Goal: Task Accomplishment & Management: Use online tool/utility

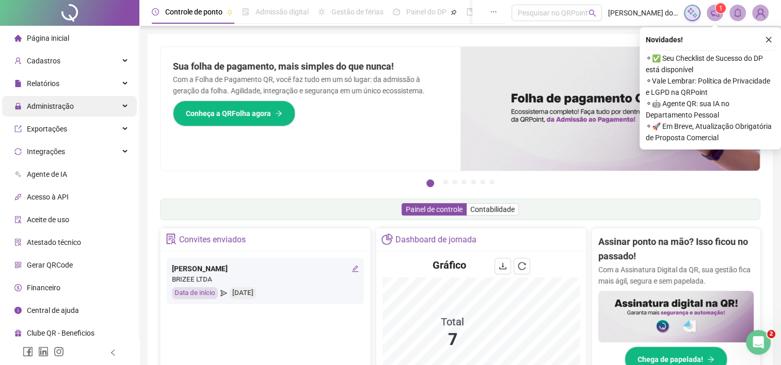
click at [52, 110] on span "Administração" at bounding box center [50, 106] width 47 height 8
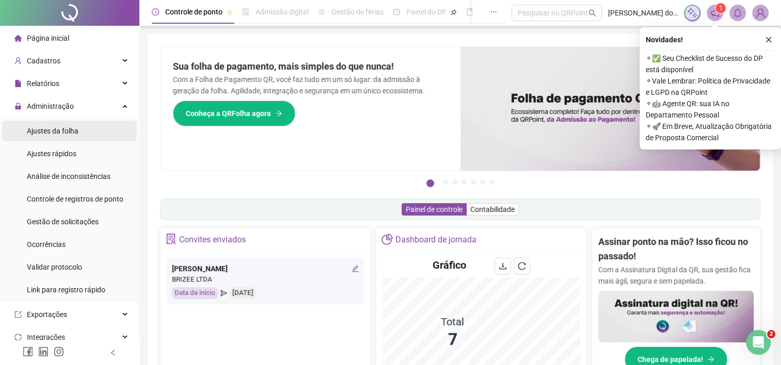
click at [50, 130] on span "Ajustes da folha" at bounding box center [53, 131] width 52 height 8
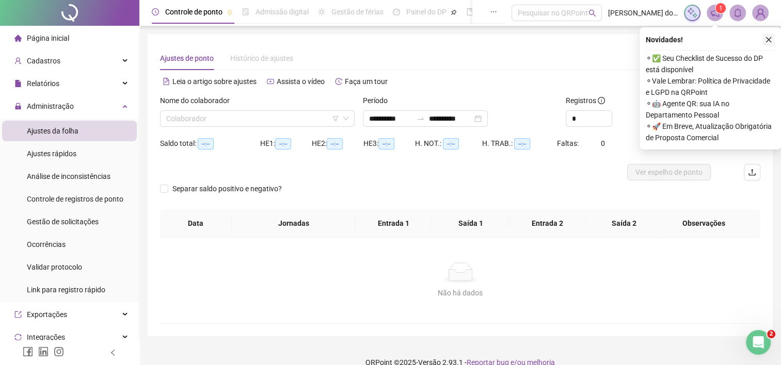
click at [765, 38] on icon "close" at bounding box center [768, 39] width 7 height 7
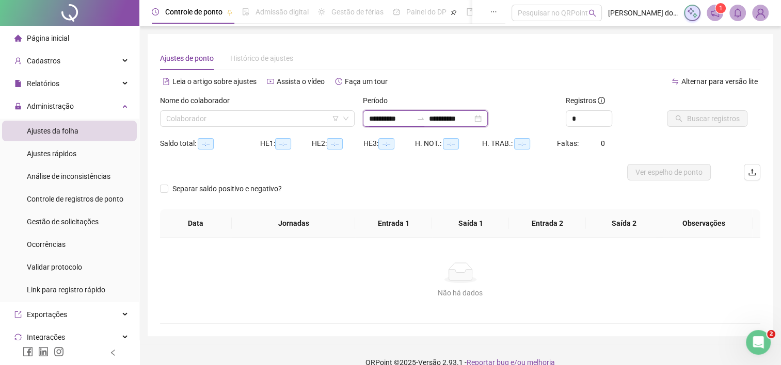
click at [372, 120] on input "**********" at bounding box center [390, 118] width 43 height 11
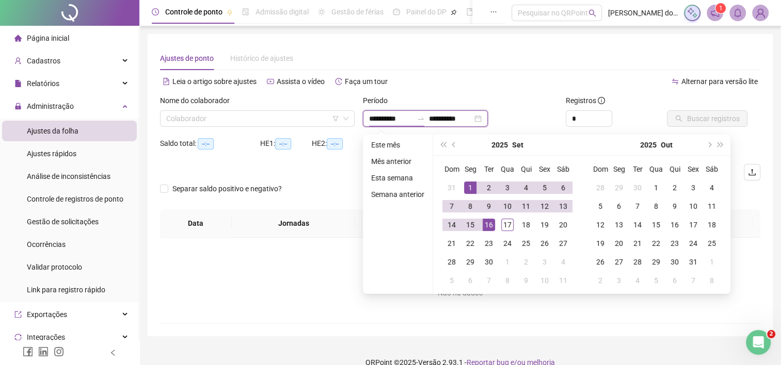
type input "**********"
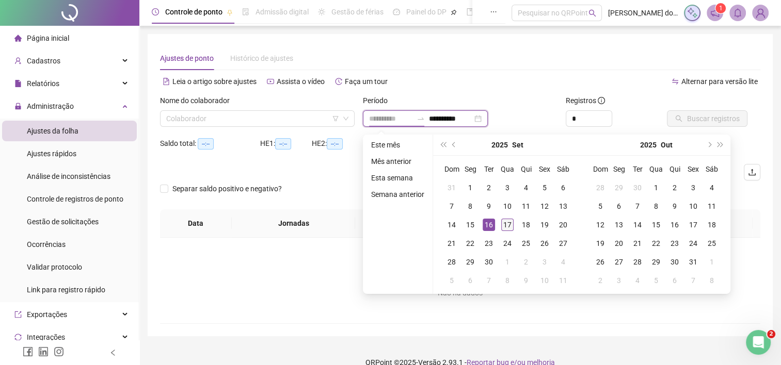
type input "**********"
click at [508, 226] on div "17" at bounding box center [507, 225] width 12 height 12
type input "**********"
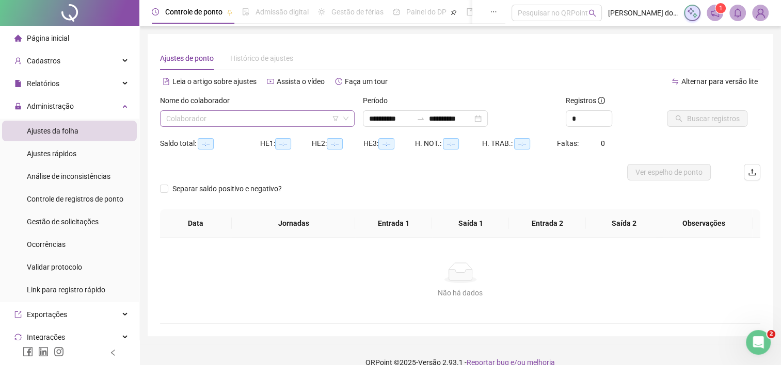
click at [301, 115] on input "search" at bounding box center [252, 118] width 173 height 15
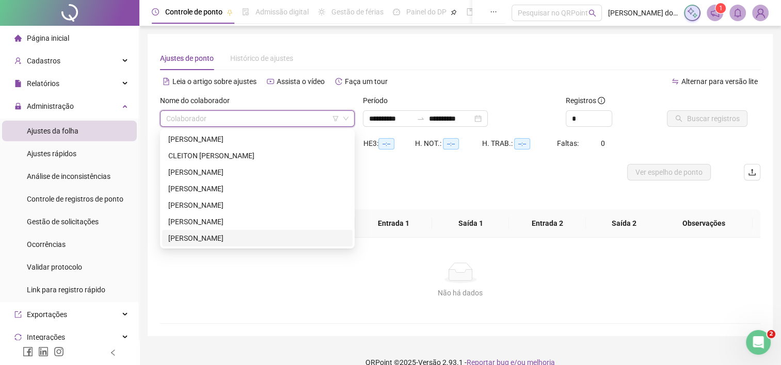
click at [260, 237] on div "[PERSON_NAME]" at bounding box center [257, 238] width 178 height 11
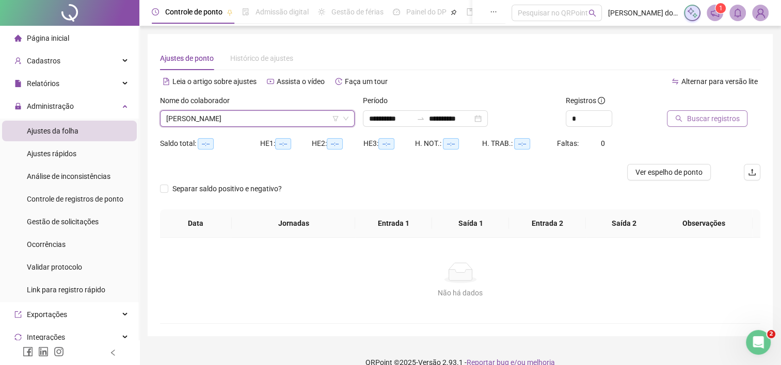
click at [710, 118] on span "Buscar registros" at bounding box center [712, 118] width 53 height 11
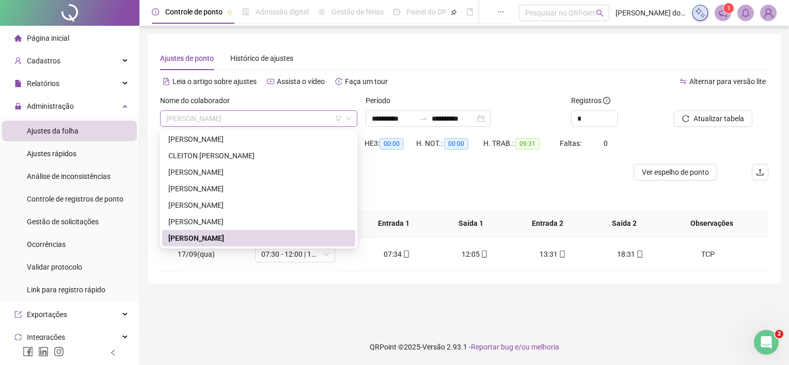
click at [229, 124] on span "[PERSON_NAME]" at bounding box center [258, 118] width 185 height 15
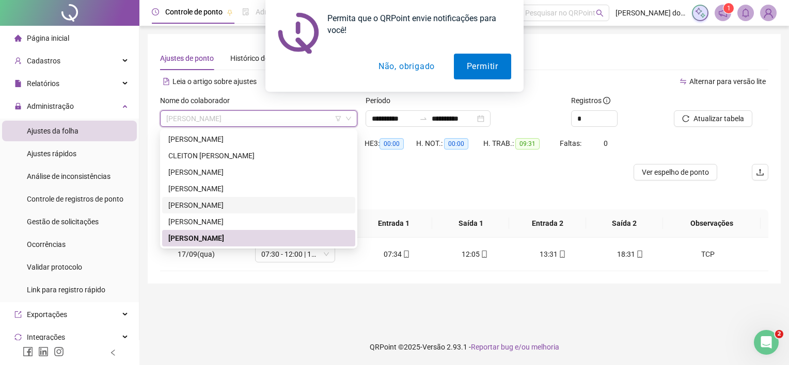
click at [219, 204] on div "[PERSON_NAME]" at bounding box center [258, 205] width 181 height 11
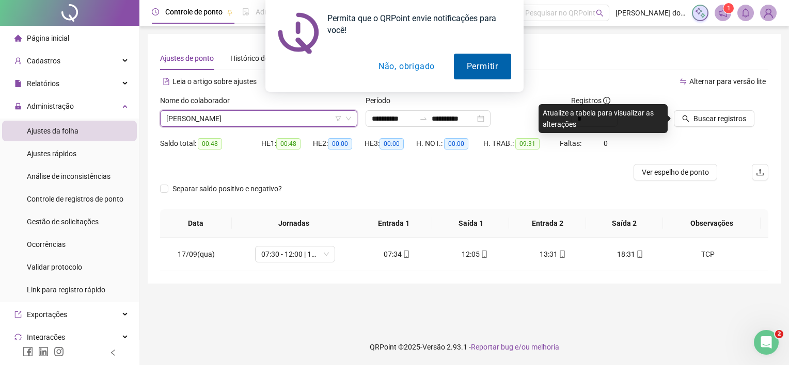
click at [493, 72] on button "Permitir" at bounding box center [482, 67] width 57 height 26
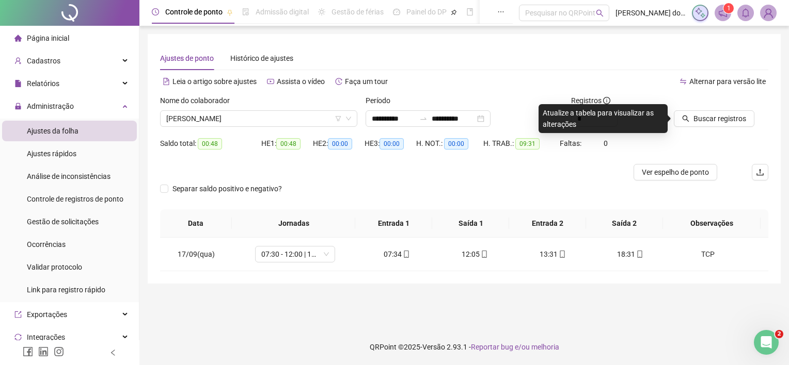
click at [650, 74] on div "Alternar para versão lite" at bounding box center [616, 81] width 304 height 17
click at [386, 114] on input "**********" at bounding box center [393, 118] width 43 height 11
click at [690, 99] on div at bounding box center [708, 102] width 69 height 15
click at [694, 123] on span "Buscar registros" at bounding box center [719, 118] width 53 height 11
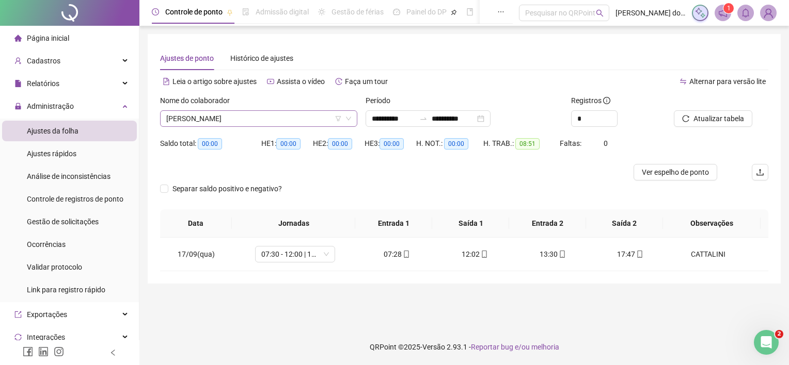
click at [250, 124] on span "[PERSON_NAME]" at bounding box center [258, 118] width 185 height 15
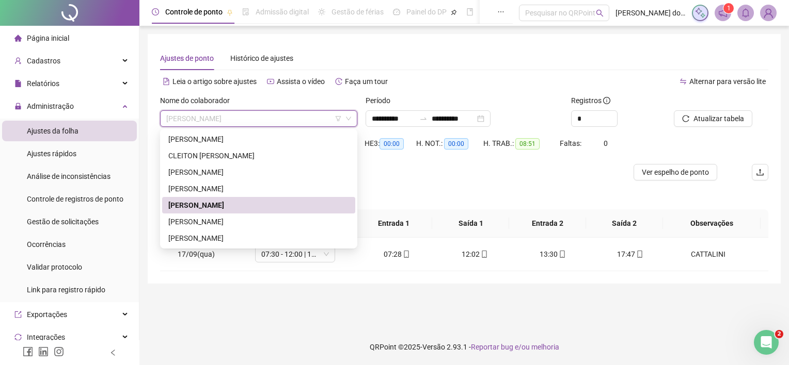
click at [259, 124] on span "[PERSON_NAME]" at bounding box center [258, 118] width 185 height 15
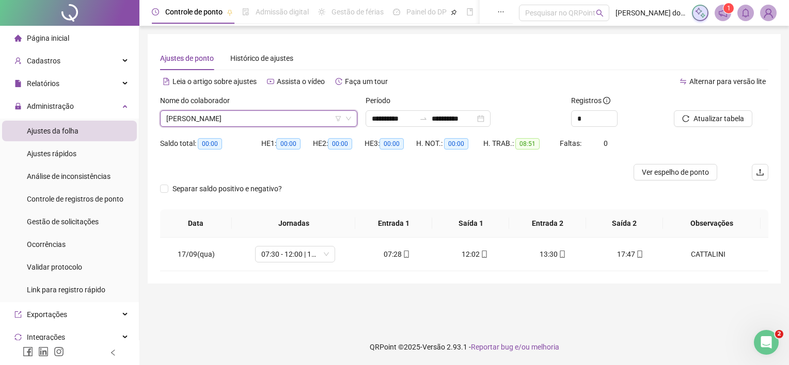
click at [226, 118] on span "[PERSON_NAME]" at bounding box center [258, 118] width 185 height 15
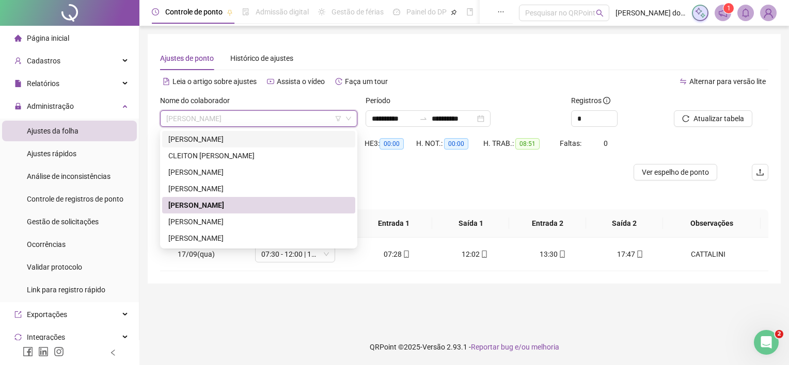
drag, startPoint x: 222, startPoint y: 137, endPoint x: 251, endPoint y: 134, distance: 29.1
click at [222, 137] on div "[PERSON_NAME]" at bounding box center [258, 139] width 181 height 11
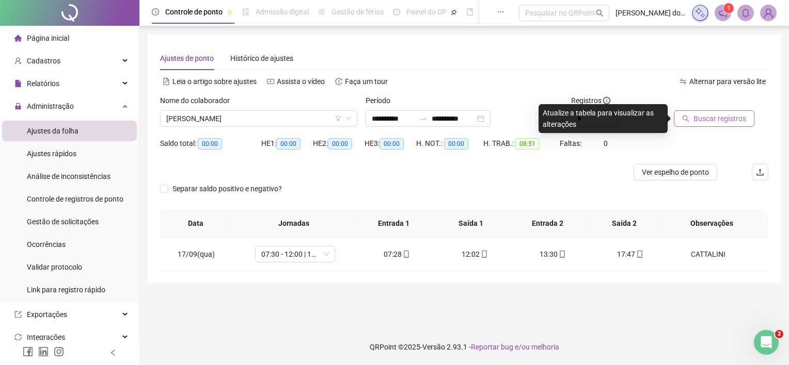
click at [674, 121] on button "Buscar registros" at bounding box center [714, 118] width 81 height 17
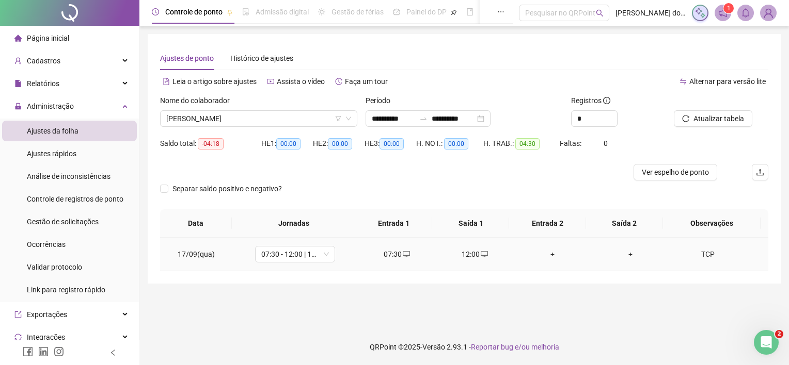
click at [539, 255] on div "+" at bounding box center [552, 254] width 61 height 11
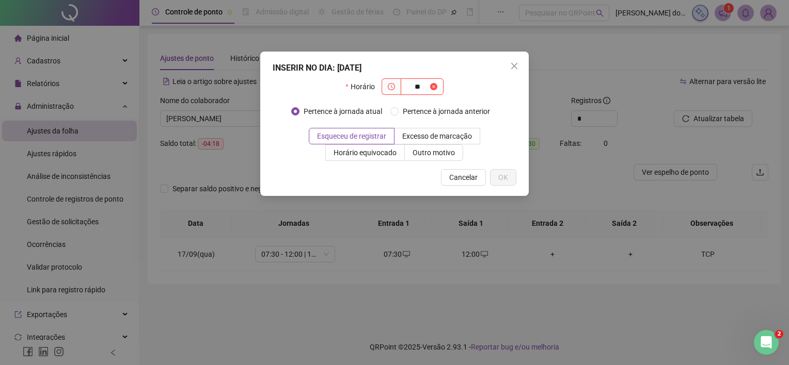
type input "*"
type input "*****"
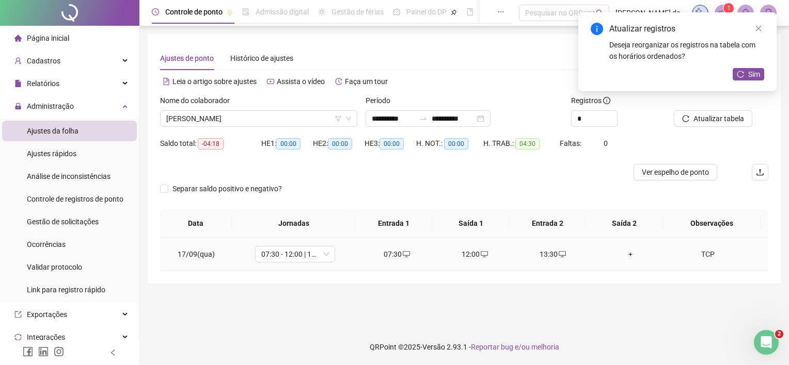
click at [624, 259] on div "+" at bounding box center [630, 254] width 61 height 11
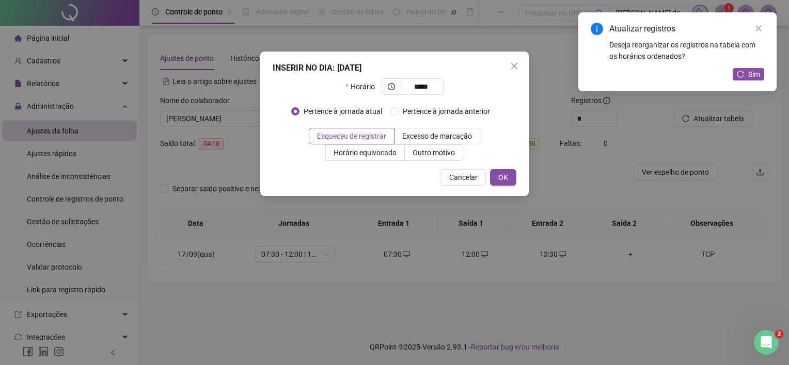
type input "*****"
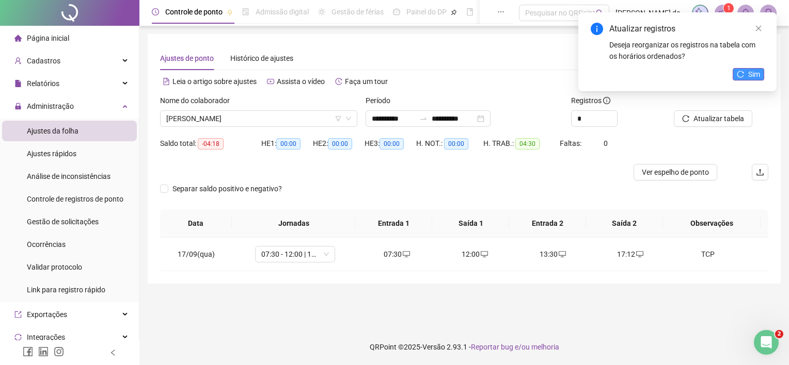
click at [755, 79] on span "Sim" at bounding box center [754, 74] width 12 height 11
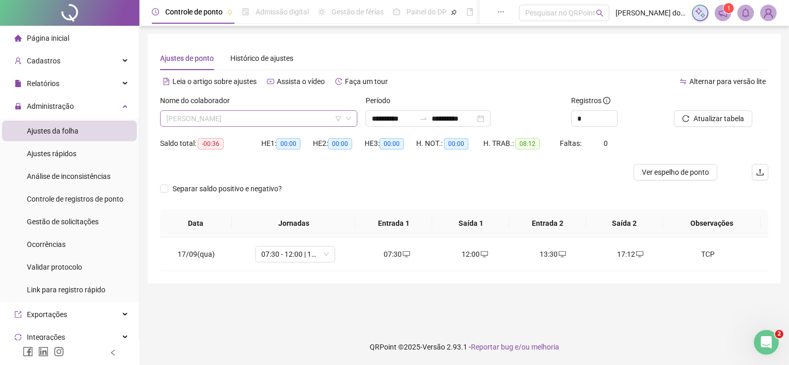
click at [241, 118] on span "[PERSON_NAME]" at bounding box center [258, 118] width 185 height 15
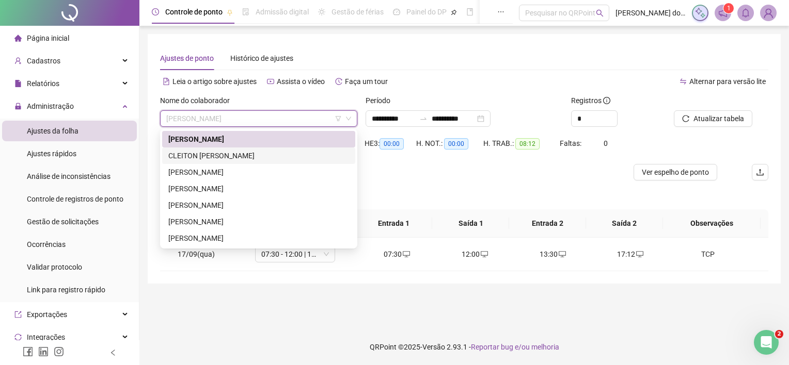
click at [242, 153] on div "CLEITON [PERSON_NAME]" at bounding box center [258, 155] width 181 height 11
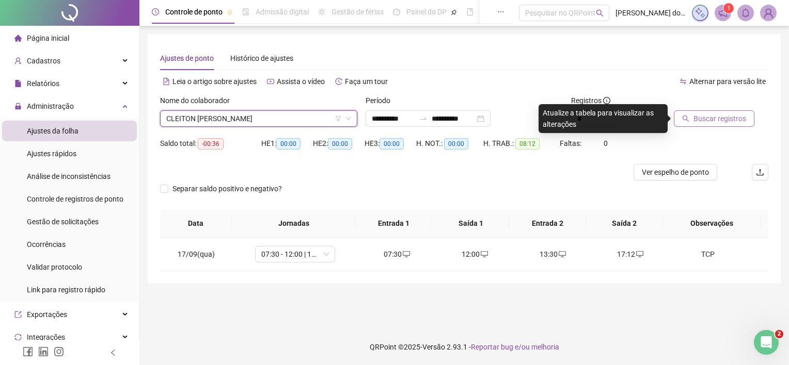
click at [735, 119] on span "Buscar registros" at bounding box center [719, 118] width 53 height 11
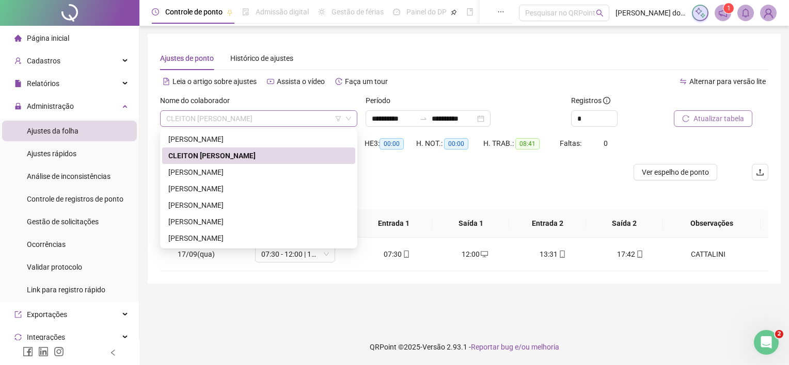
click at [266, 120] on span "CLEITON [PERSON_NAME]" at bounding box center [258, 118] width 185 height 15
click at [254, 171] on div "[PERSON_NAME]" at bounding box center [258, 172] width 181 height 11
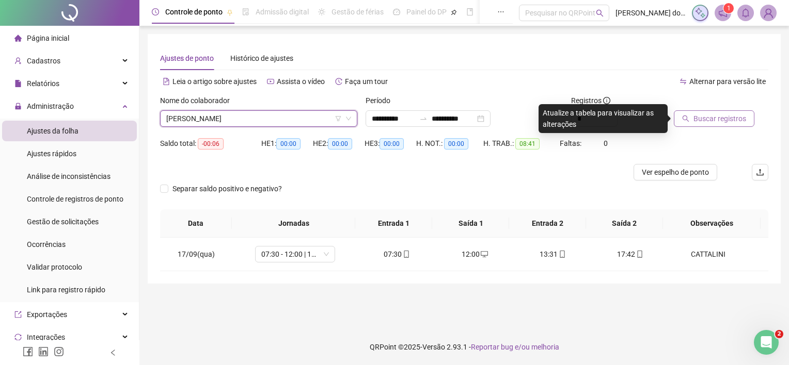
click at [719, 114] on span "Buscar registros" at bounding box center [719, 118] width 53 height 11
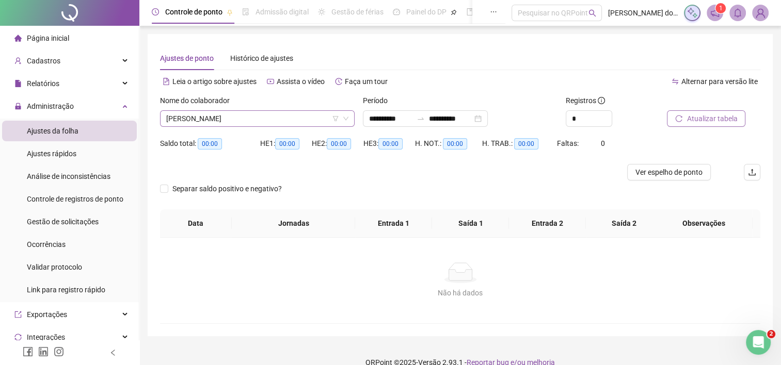
click at [277, 119] on span "[PERSON_NAME]" at bounding box center [257, 118] width 182 height 15
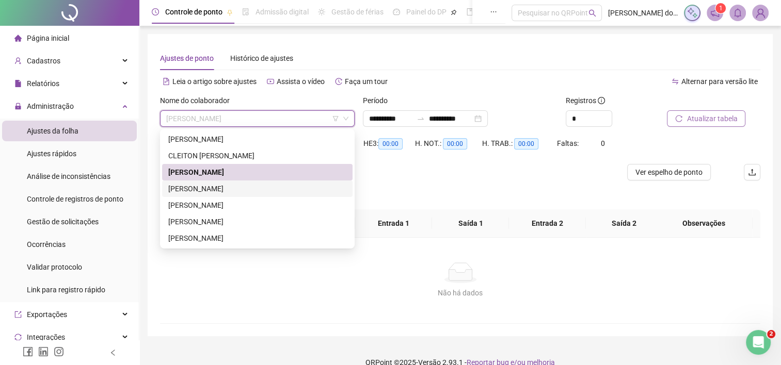
click at [266, 188] on div "[PERSON_NAME]" at bounding box center [257, 188] width 178 height 11
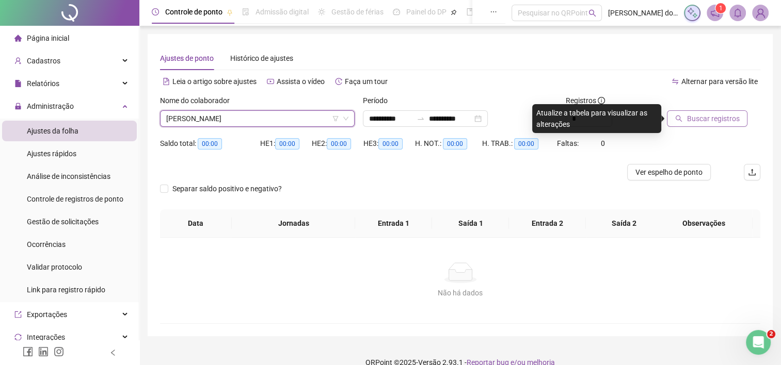
click at [683, 128] on div "Buscar registros" at bounding box center [714, 115] width 102 height 40
click at [684, 126] on button "Buscar registros" at bounding box center [707, 118] width 81 height 17
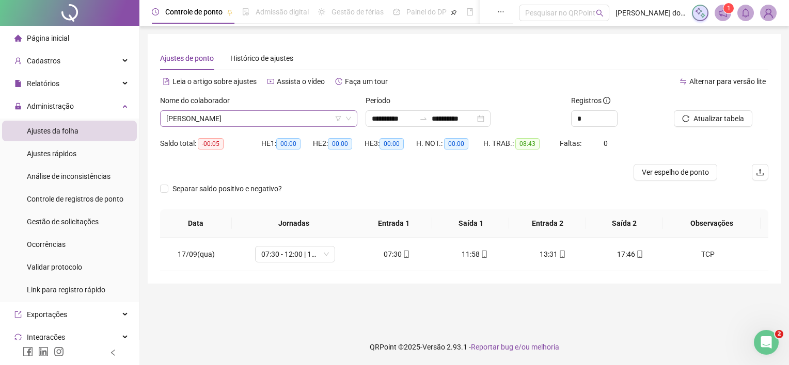
click at [255, 124] on span "[PERSON_NAME]" at bounding box center [258, 118] width 185 height 15
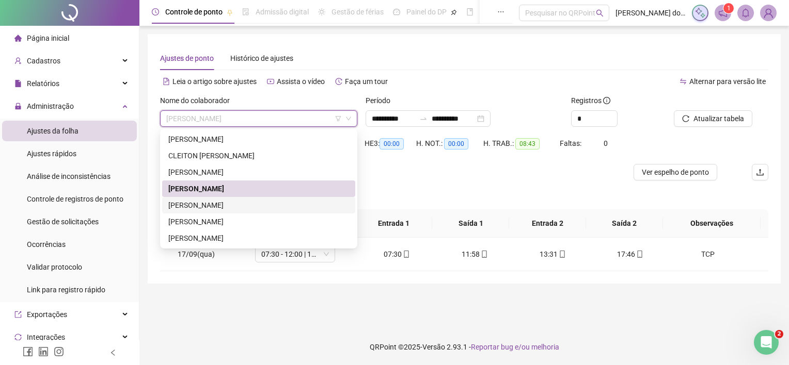
click at [249, 202] on div "[PERSON_NAME]" at bounding box center [258, 205] width 181 height 11
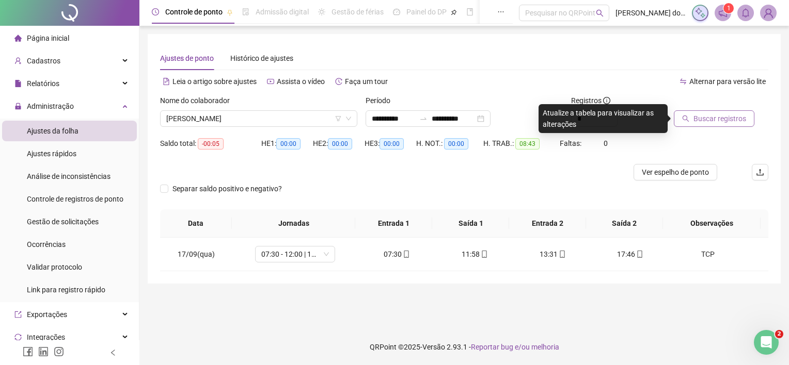
click at [705, 120] on span "Buscar registros" at bounding box center [719, 118] width 53 height 11
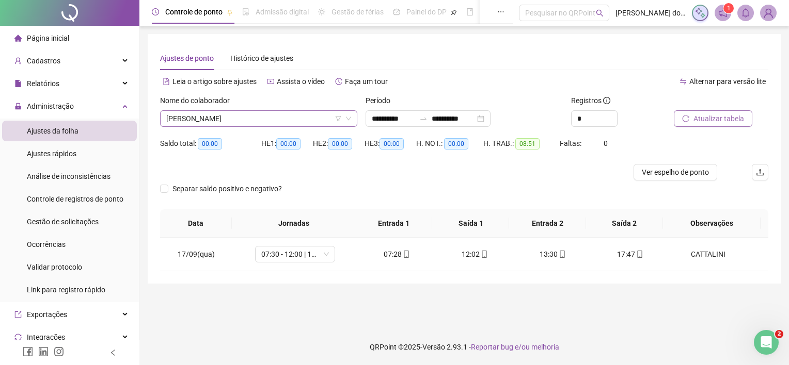
click at [280, 123] on span "[PERSON_NAME]" at bounding box center [258, 118] width 185 height 15
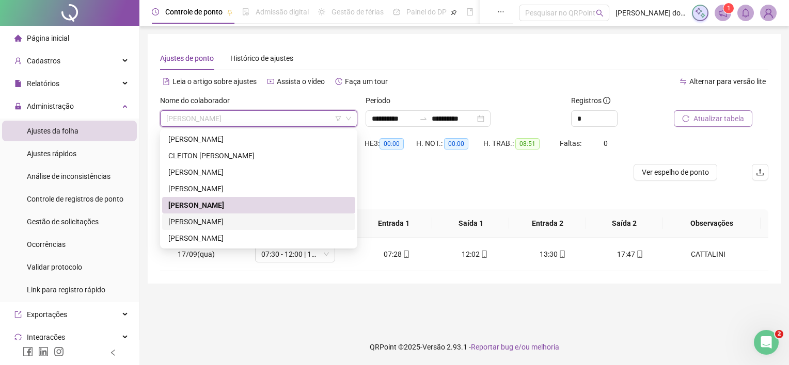
click at [259, 223] on div "[PERSON_NAME]" at bounding box center [258, 221] width 181 height 11
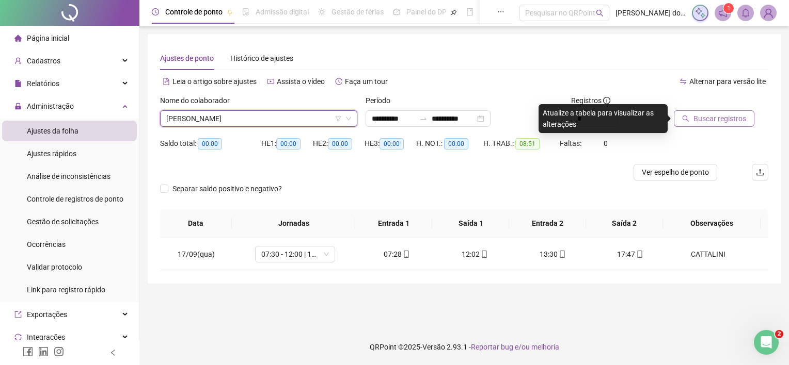
click at [720, 122] on span "Buscar registros" at bounding box center [719, 118] width 53 height 11
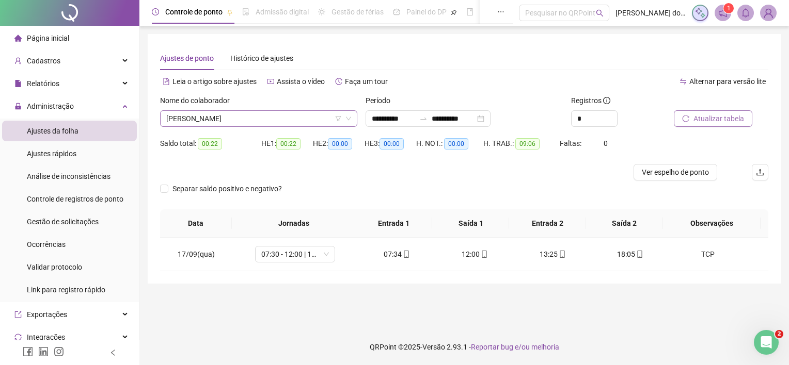
click at [245, 113] on span "[PERSON_NAME]" at bounding box center [258, 118] width 185 height 15
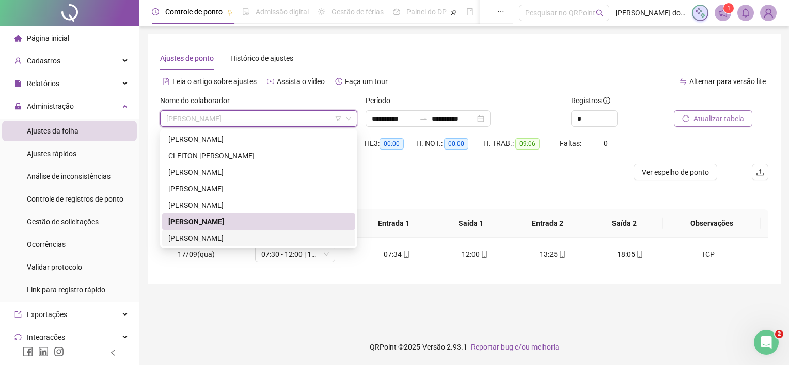
click at [264, 233] on div "[PERSON_NAME]" at bounding box center [258, 238] width 181 height 11
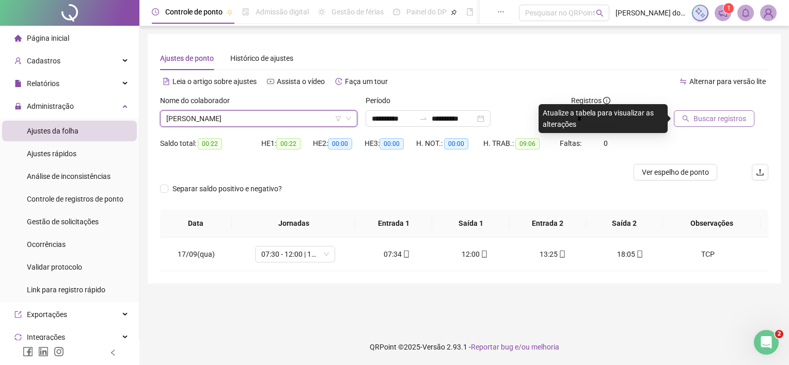
click at [725, 126] on button "Buscar registros" at bounding box center [714, 118] width 81 height 17
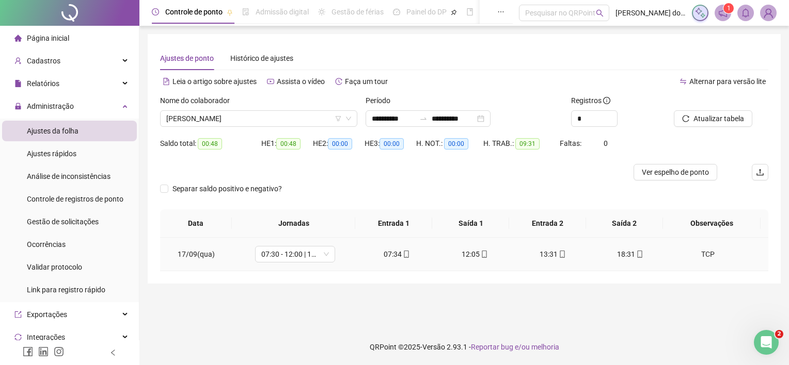
click at [636, 257] on icon "mobile" at bounding box center [639, 254] width 7 height 7
type input "**********"
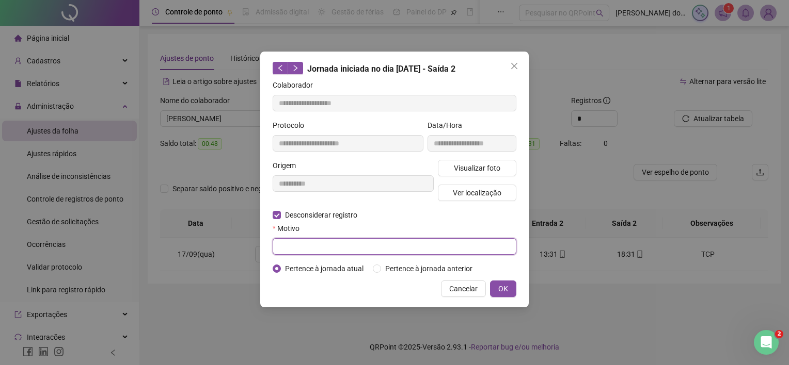
drag, startPoint x: 314, startPoint y: 247, endPoint x: 369, endPoint y: 239, distance: 55.3
click at [312, 247] on input "text" at bounding box center [395, 246] width 244 height 17
type input "****"
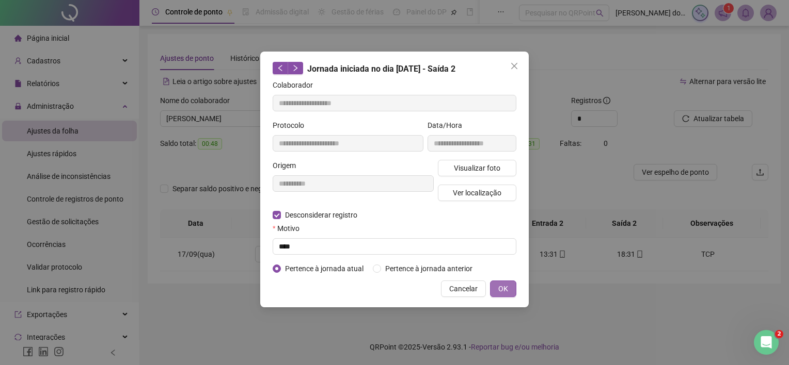
click at [502, 289] on span "OK" at bounding box center [503, 288] width 10 height 11
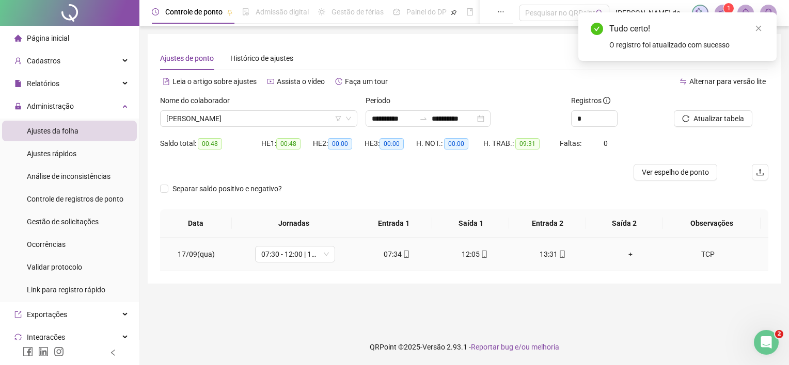
click at [630, 252] on div "+" at bounding box center [630, 254] width 61 height 11
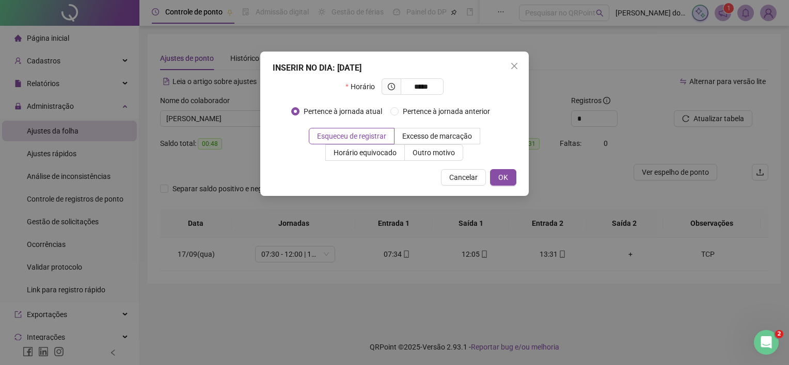
type input "*****"
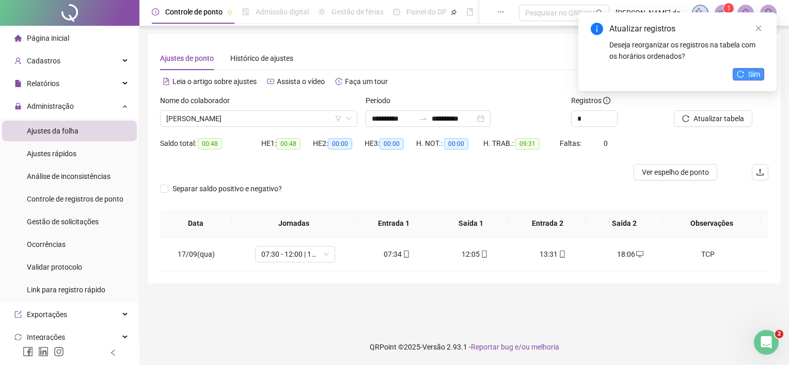
click at [735, 73] on button "Sim" at bounding box center [747, 74] width 31 height 12
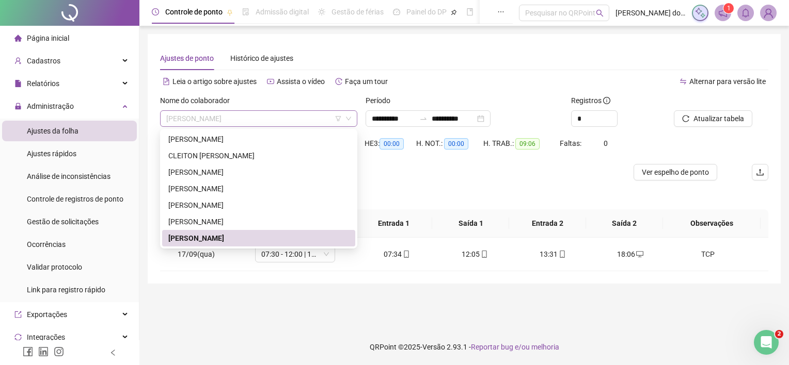
click at [292, 116] on span "[PERSON_NAME]" at bounding box center [258, 118] width 185 height 15
click at [260, 219] on div "[PERSON_NAME]" at bounding box center [258, 221] width 181 height 11
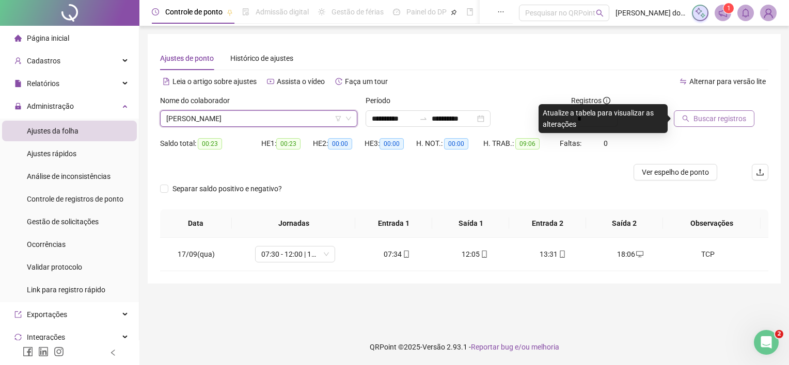
click at [706, 113] on span "Buscar registros" at bounding box center [719, 118] width 53 height 11
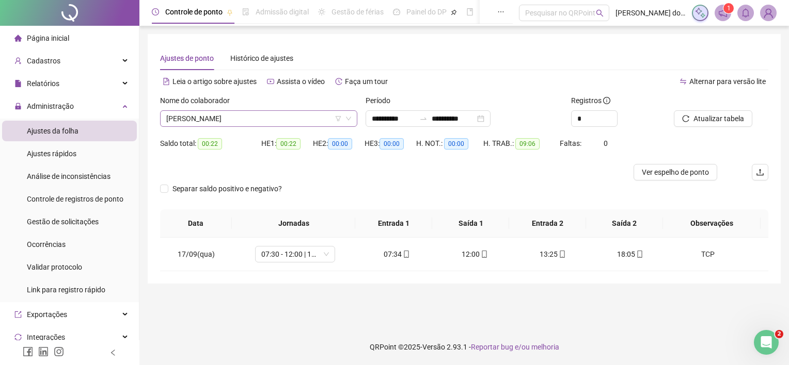
click at [221, 122] on span "[PERSON_NAME]" at bounding box center [258, 118] width 185 height 15
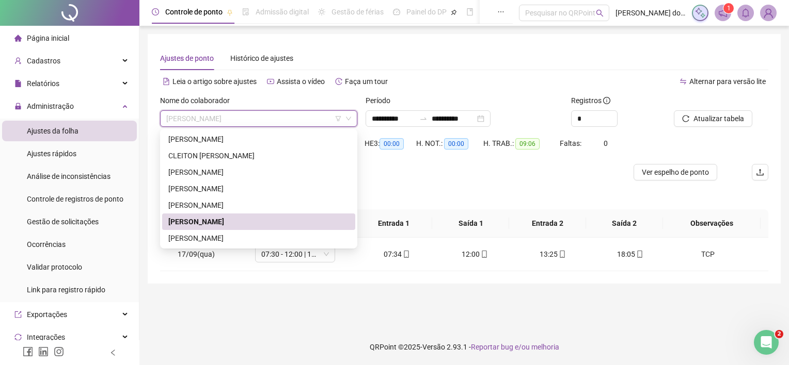
click at [221, 228] on div "[PERSON_NAME]" at bounding box center [258, 222] width 193 height 17
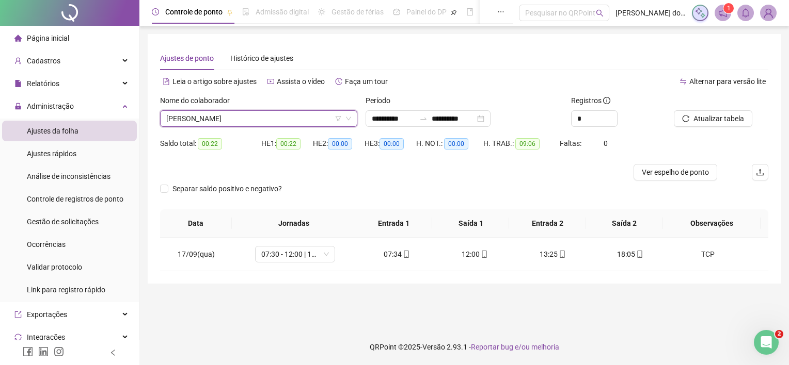
click at [261, 118] on span "[PERSON_NAME]" at bounding box center [258, 118] width 185 height 15
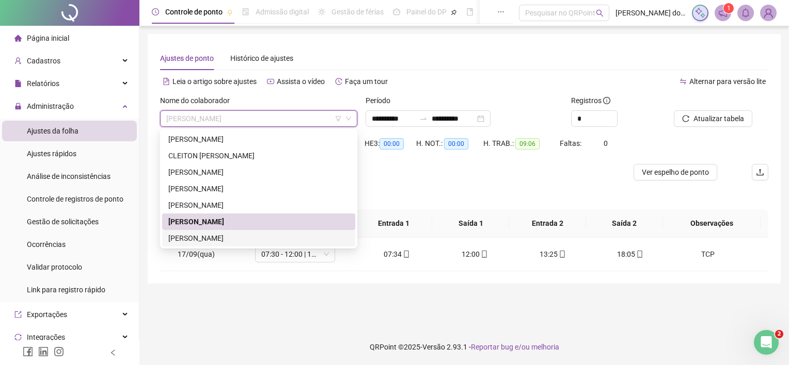
click at [243, 239] on div "[PERSON_NAME]" at bounding box center [258, 238] width 181 height 11
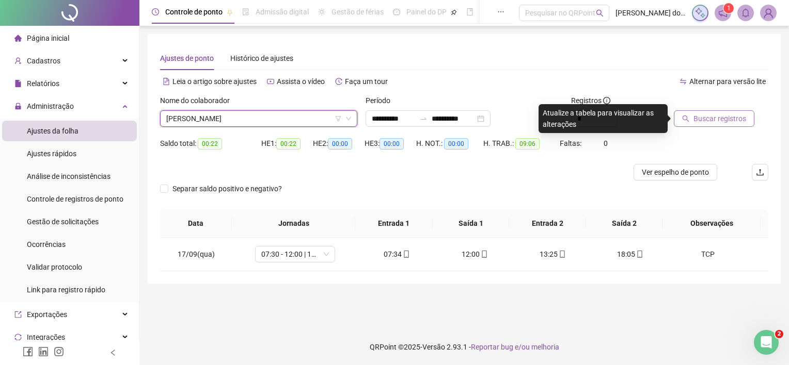
click at [679, 118] on button "Buscar registros" at bounding box center [714, 118] width 81 height 17
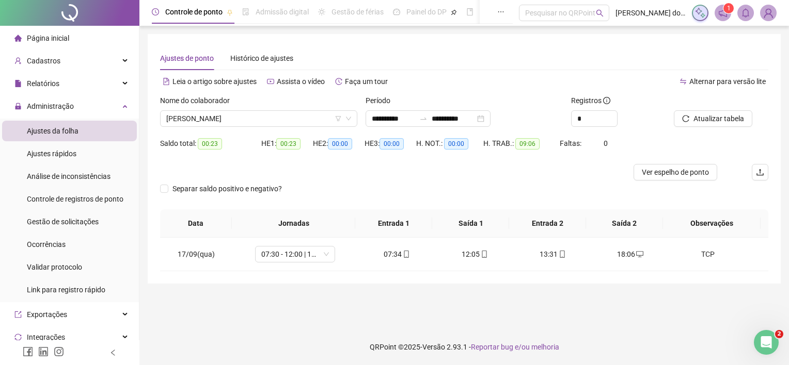
click at [258, 107] on div "Nome do colaborador" at bounding box center [258, 102] width 197 height 15
click at [256, 116] on span "[PERSON_NAME]" at bounding box center [258, 118] width 185 height 15
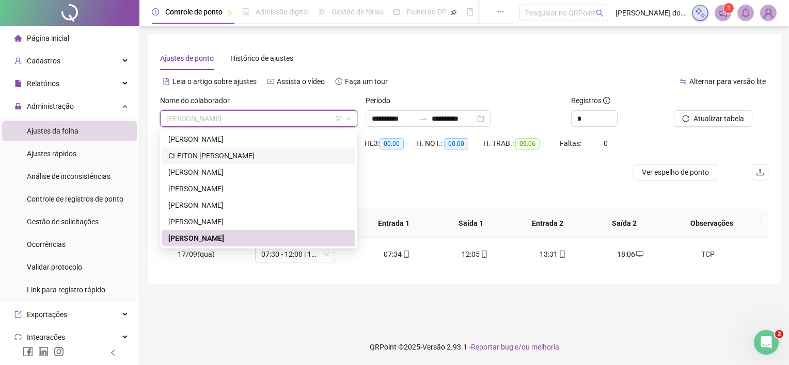
click at [246, 151] on div "CLEITON [PERSON_NAME]" at bounding box center [258, 155] width 181 height 11
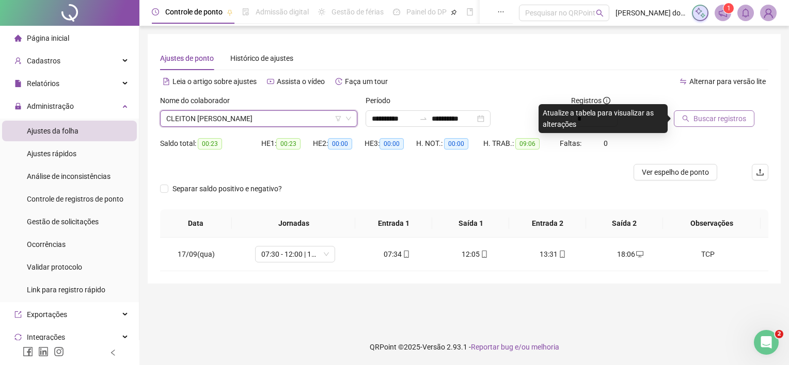
click at [704, 124] on span "Buscar registros" at bounding box center [719, 118] width 53 height 11
